Goal: Use online tool/utility: Utilize a website feature to perform a specific function

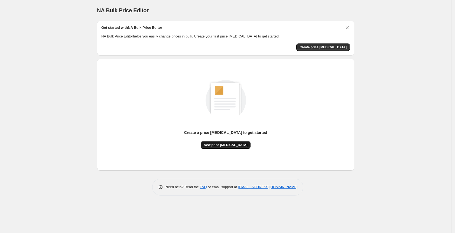
click at [215, 146] on span "New price [MEDICAL_DATA]" at bounding box center [226, 145] width 44 height 4
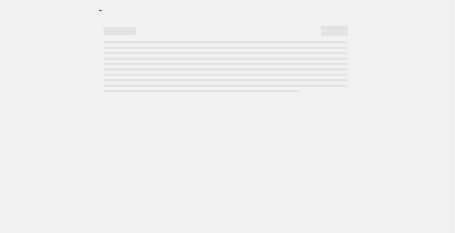
select select "percentage"
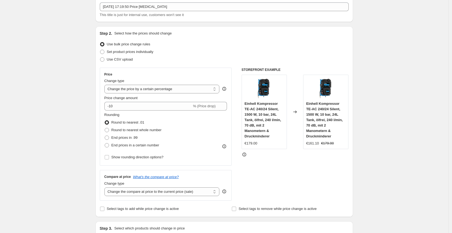
scroll to position [64, 0]
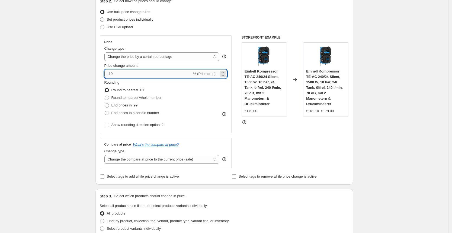
click at [128, 74] on input "-10" at bounding box center [148, 73] width 88 height 9
type input "-1"
type input "-25"
drag, startPoint x: 160, startPoint y: 42, endPoint x: 163, endPoint y: 40, distance: 3.4
click at [163, 40] on div "Price" at bounding box center [165, 42] width 123 height 4
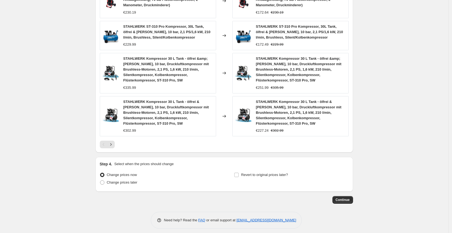
scroll to position [367, 0]
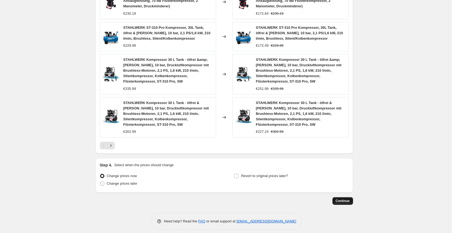
click at [349, 201] on span "Continue" at bounding box center [343, 200] width 14 height 4
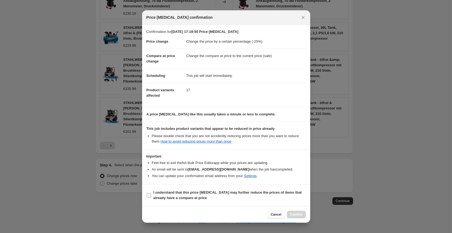
click at [230, 197] on span "I understand that this price [MEDICAL_DATA] may further reduce the prices of it…" at bounding box center [229, 194] width 152 height 11
click at [151, 197] on input "I understand that this price [MEDICAL_DATA] may further reduce the prices of it…" at bounding box center [149, 195] width 4 height 4
checkbox input "true"
click at [291, 211] on button "Confirm" at bounding box center [296, 214] width 19 height 8
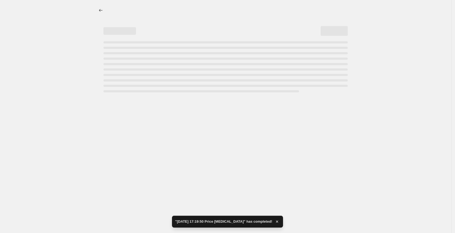
select select "percentage"
